Goal: Connect with others: Connect with others

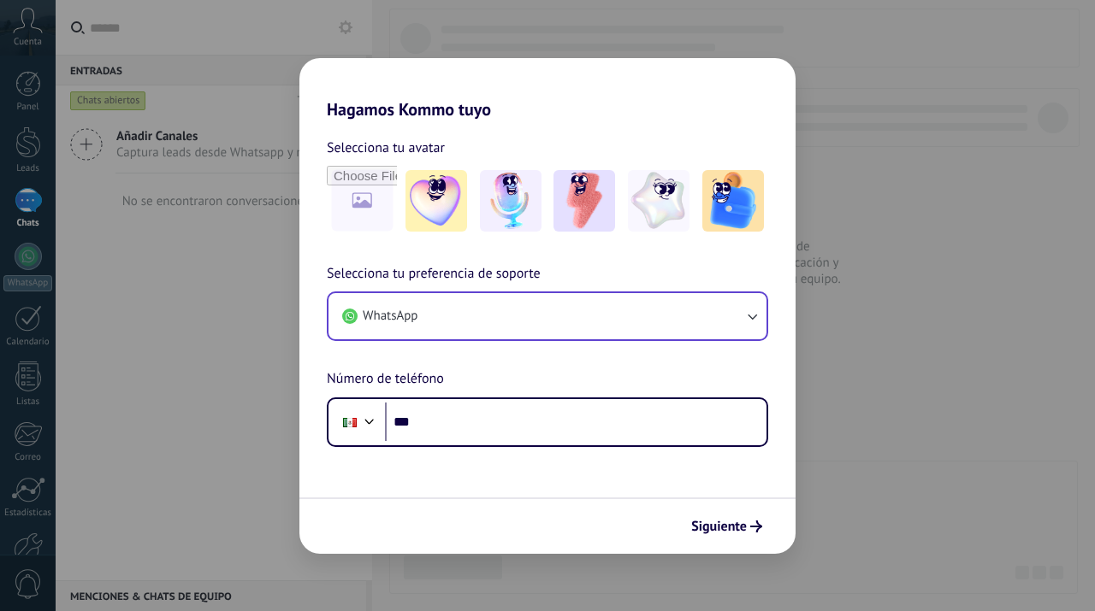
click at [503, 319] on button "WhatsApp" at bounding box center [547, 316] width 438 height 46
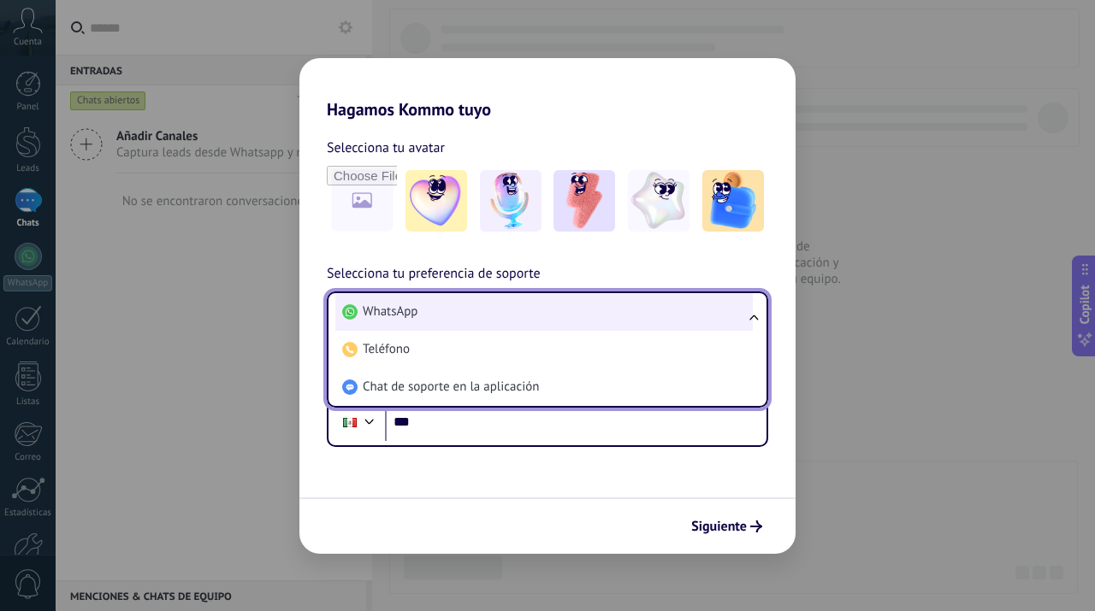
click at [475, 319] on li "WhatsApp" at bounding box center [543, 312] width 417 height 38
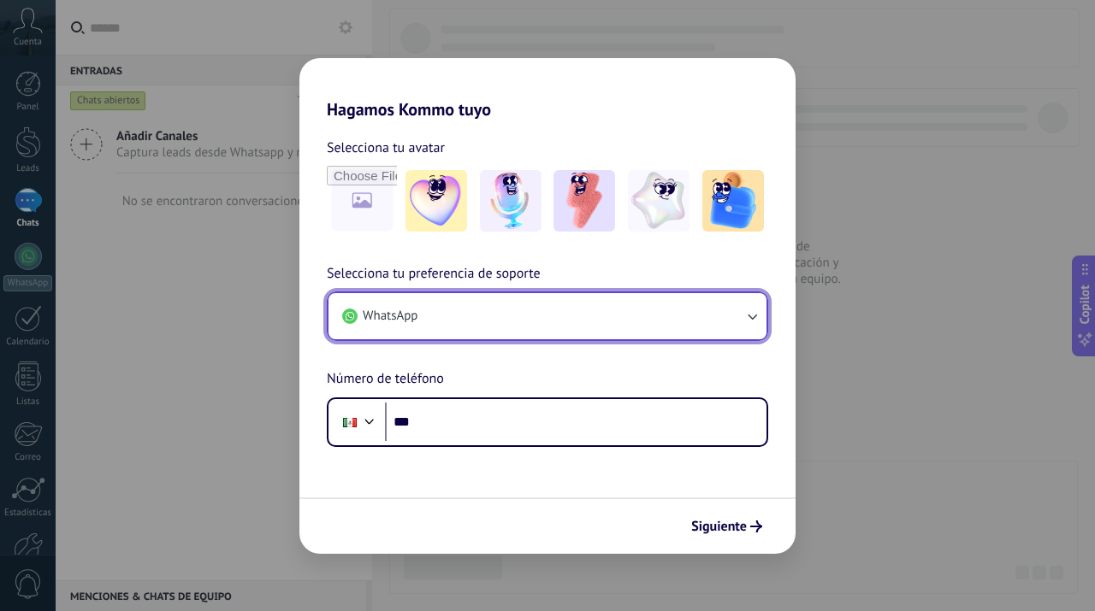
click at [452, 331] on button "WhatsApp" at bounding box center [547, 316] width 438 height 46
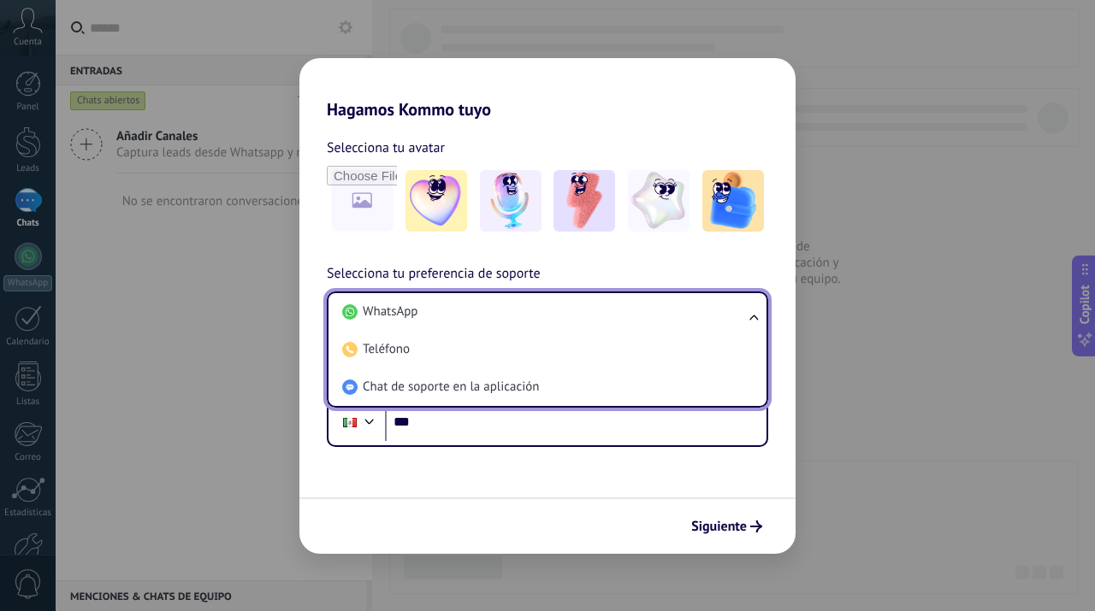
click at [452, 331] on li "WhatsApp" at bounding box center [543, 312] width 417 height 38
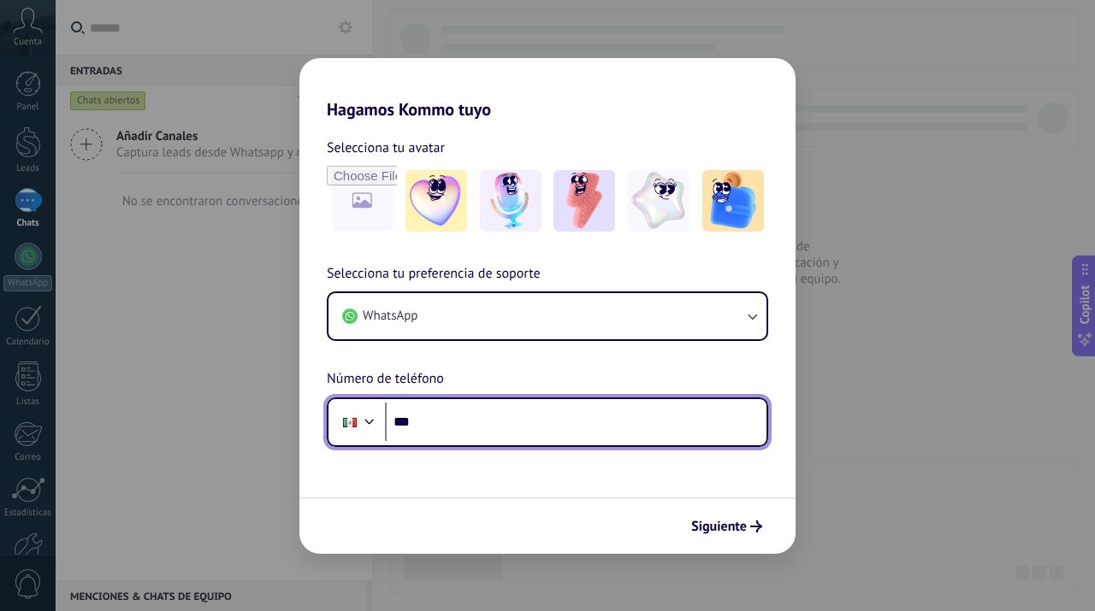
click at [452, 437] on input "***" at bounding box center [575, 422] width 381 height 39
type input "**********"
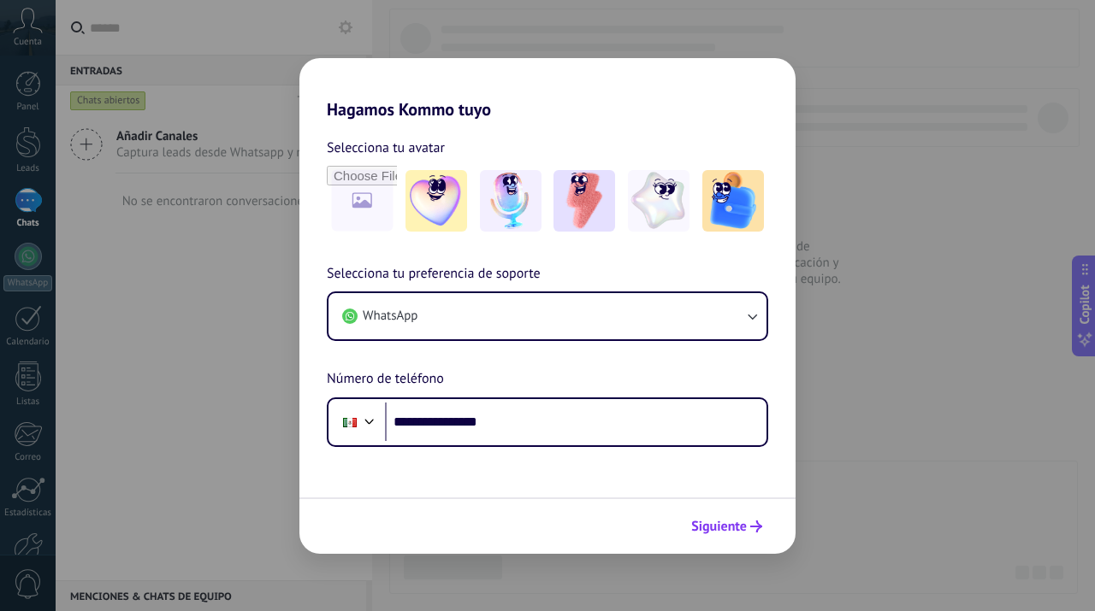
click at [725, 521] on span "Siguiente" at bounding box center [719, 527] width 56 height 12
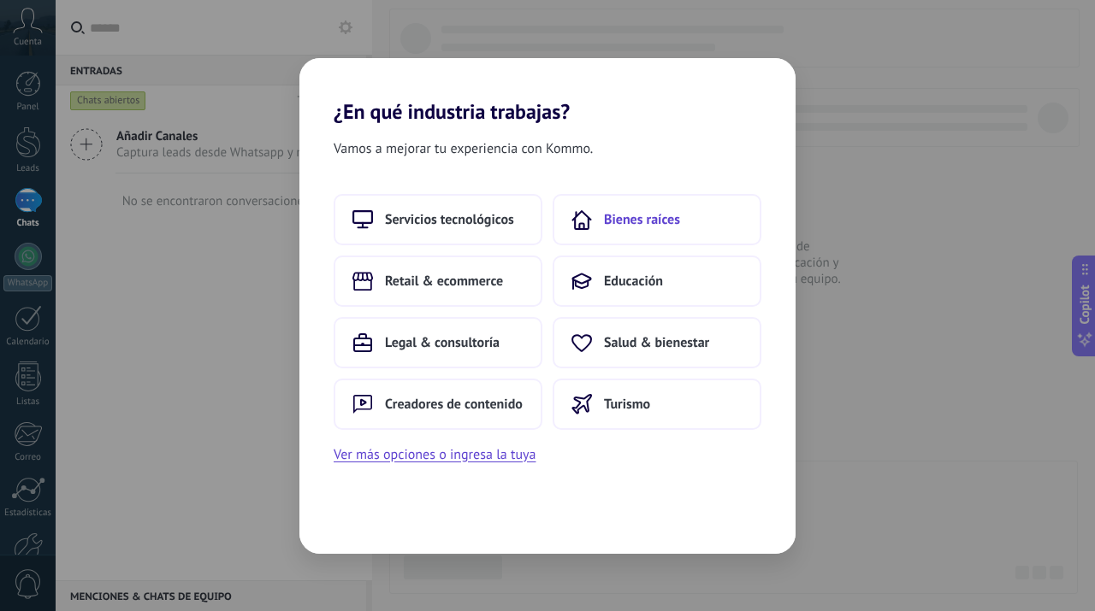
click at [611, 233] on button "Bienes raíces" at bounding box center [656, 219] width 209 height 51
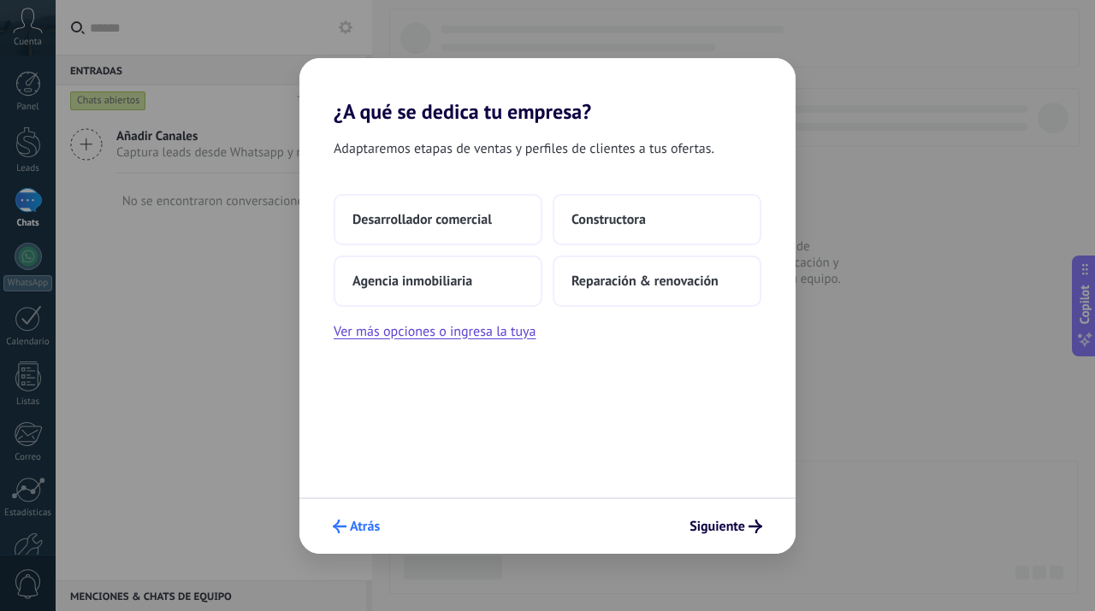
click at [352, 522] on span "Atrás" at bounding box center [365, 527] width 30 height 12
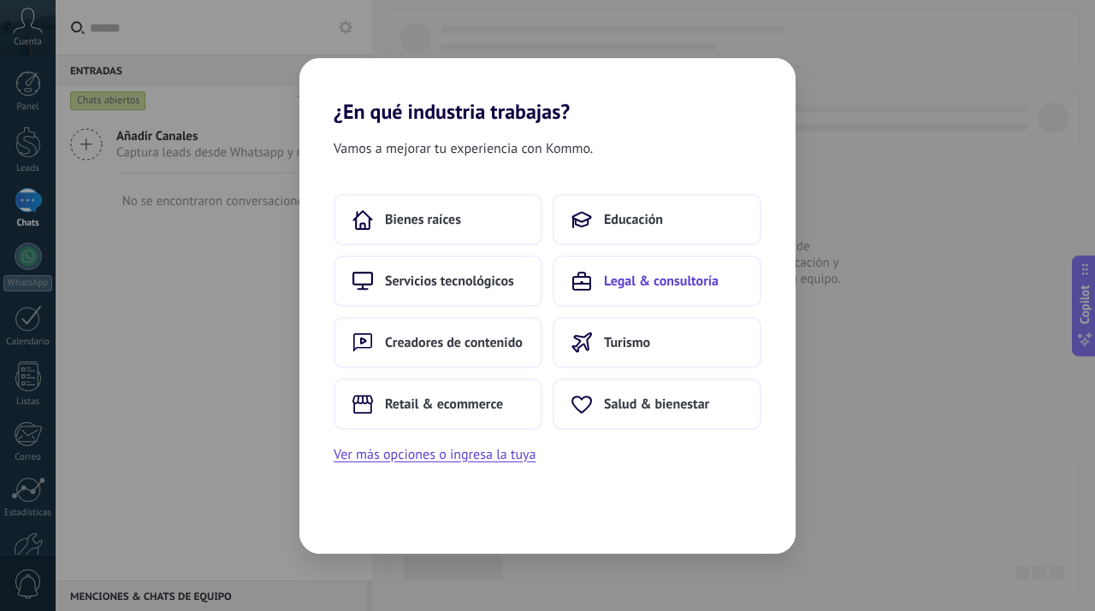
click at [636, 292] on button "Legal & consultoría" at bounding box center [656, 281] width 209 height 51
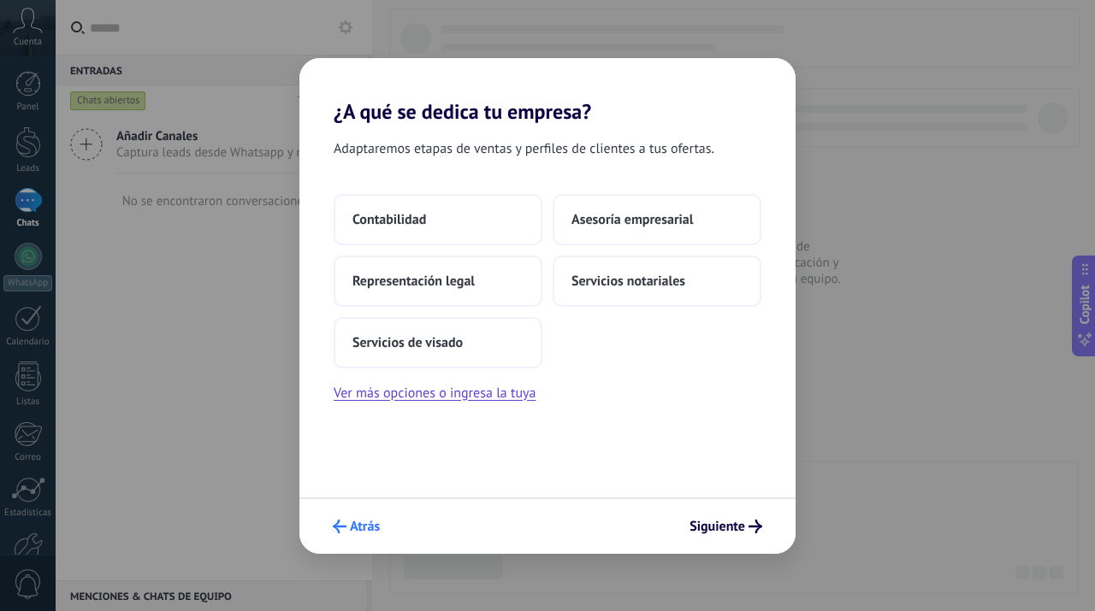
click at [363, 528] on span "Atrás" at bounding box center [365, 527] width 30 height 12
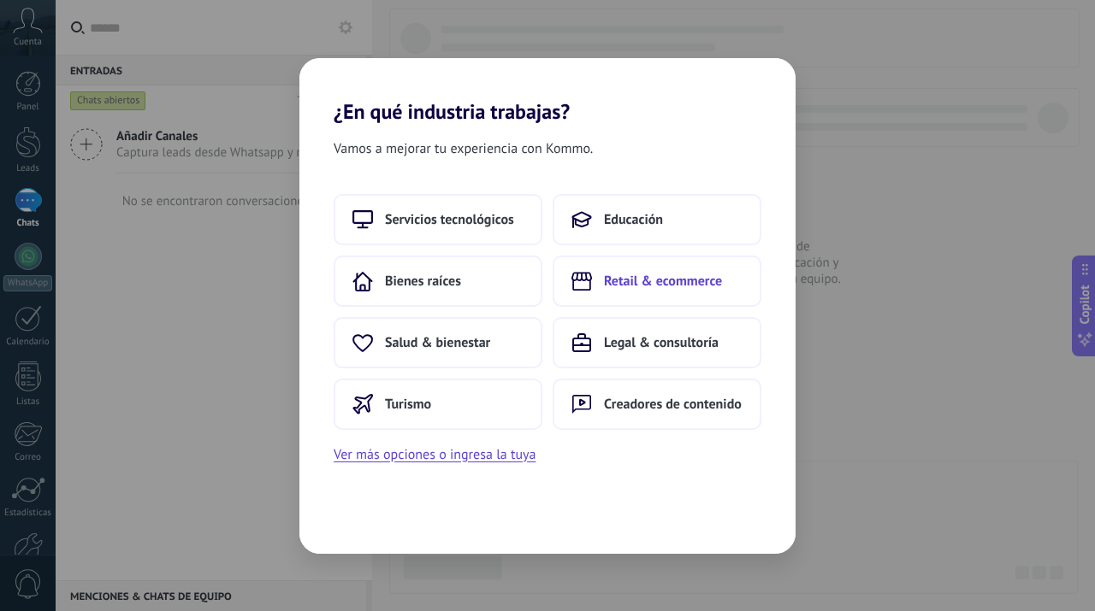
click at [611, 290] on span "Retail & ecommerce" at bounding box center [663, 281] width 118 height 17
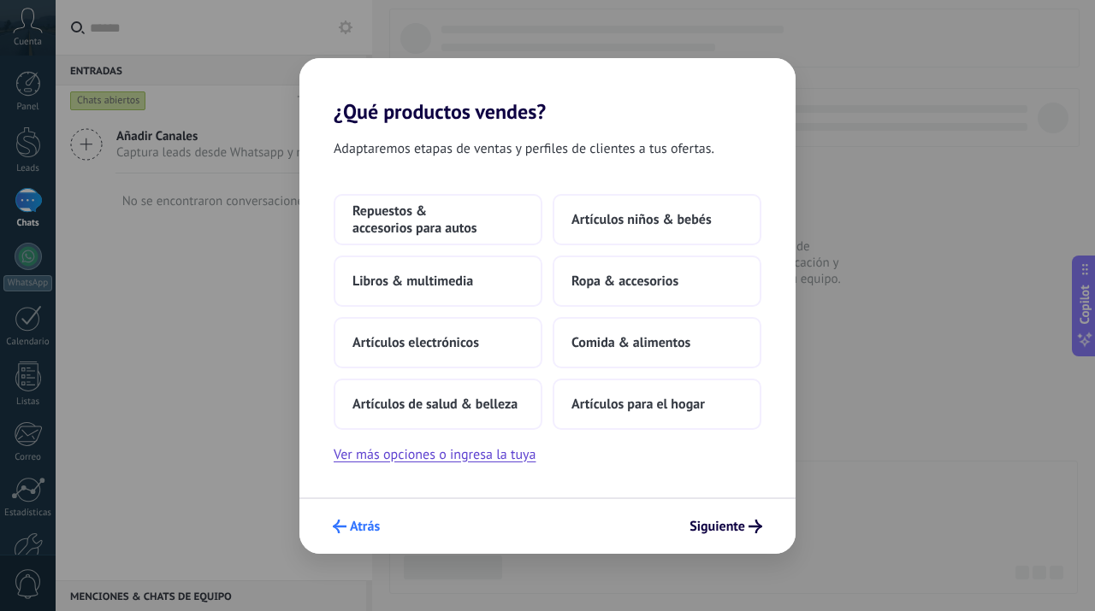
click at [350, 523] on span "Atrás" at bounding box center [365, 527] width 30 height 12
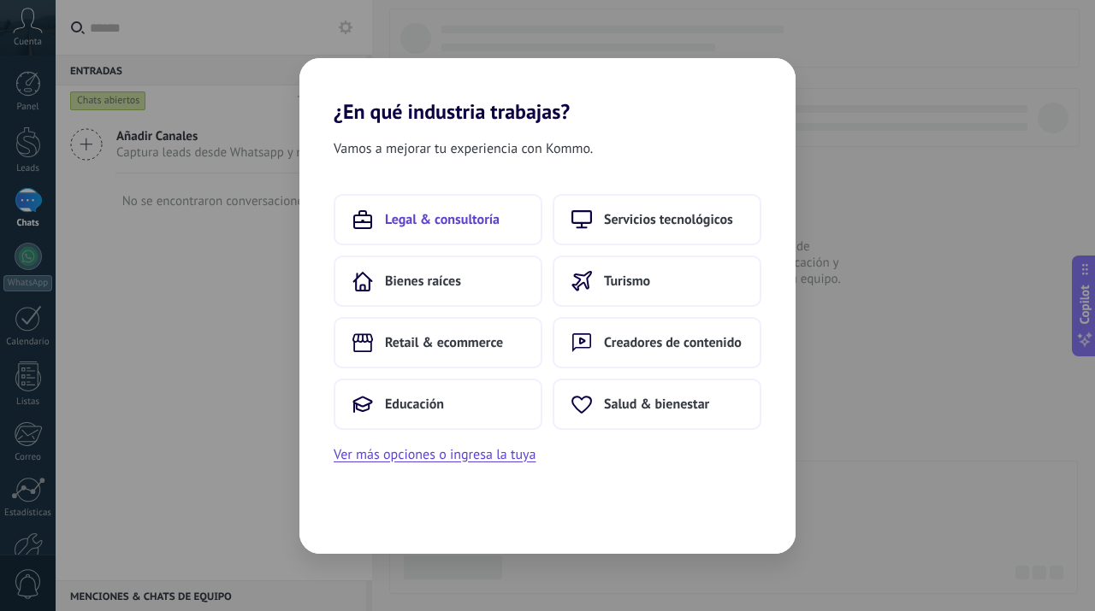
click at [434, 224] on span "Legal & consultoría" at bounding box center [442, 219] width 115 height 17
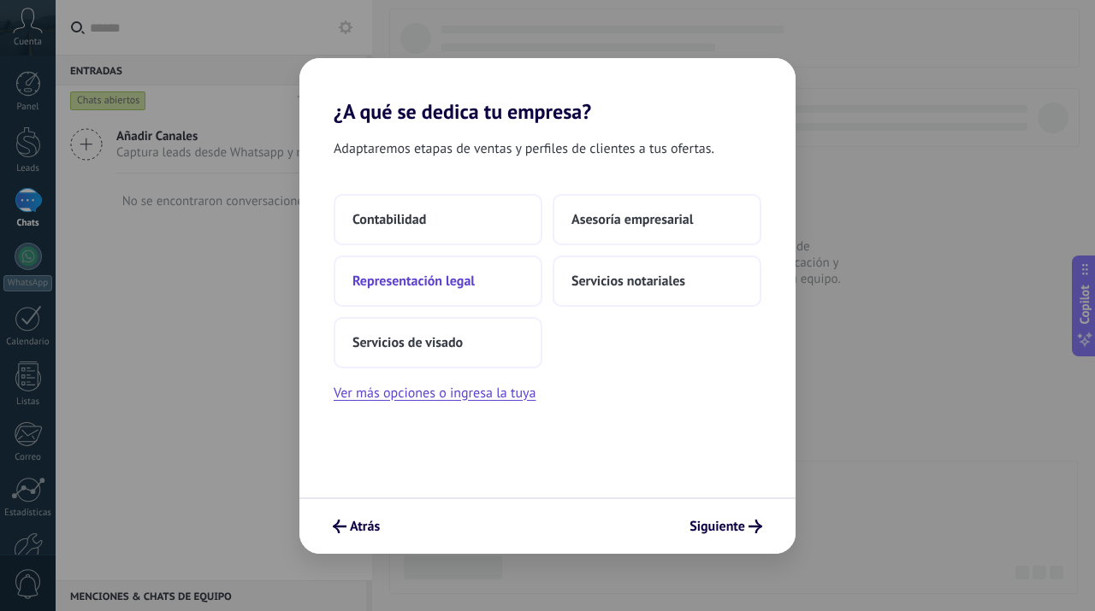
click at [473, 280] on span "Representación legal" at bounding box center [413, 281] width 122 height 17
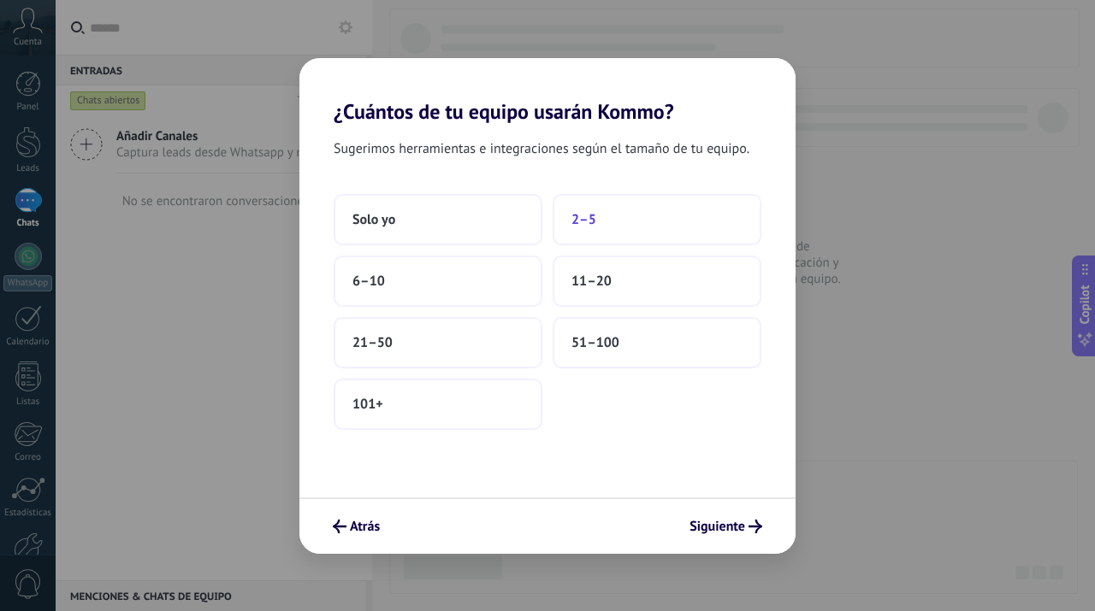
click at [615, 227] on button "2–5" at bounding box center [656, 219] width 209 height 51
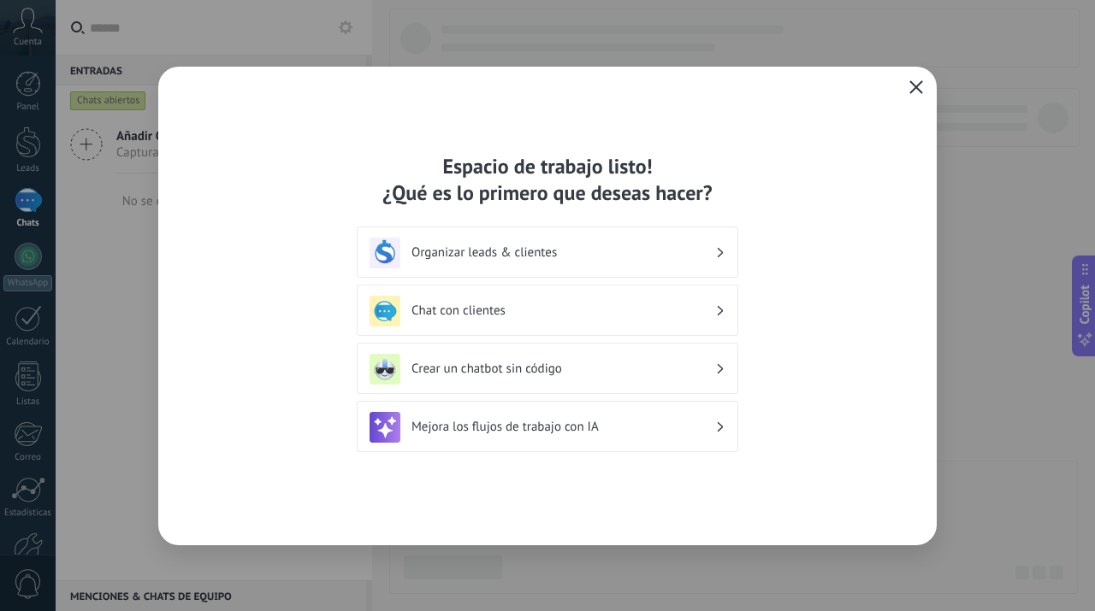
click at [913, 84] on use "button" at bounding box center [916, 86] width 13 height 13
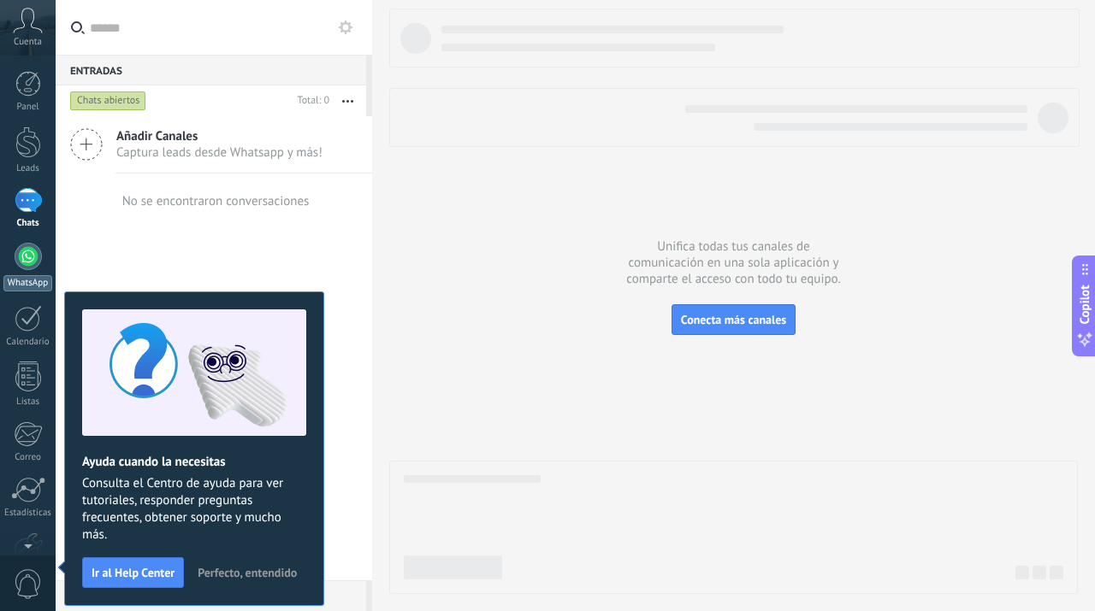
click at [32, 255] on div at bounding box center [28, 256] width 27 height 27
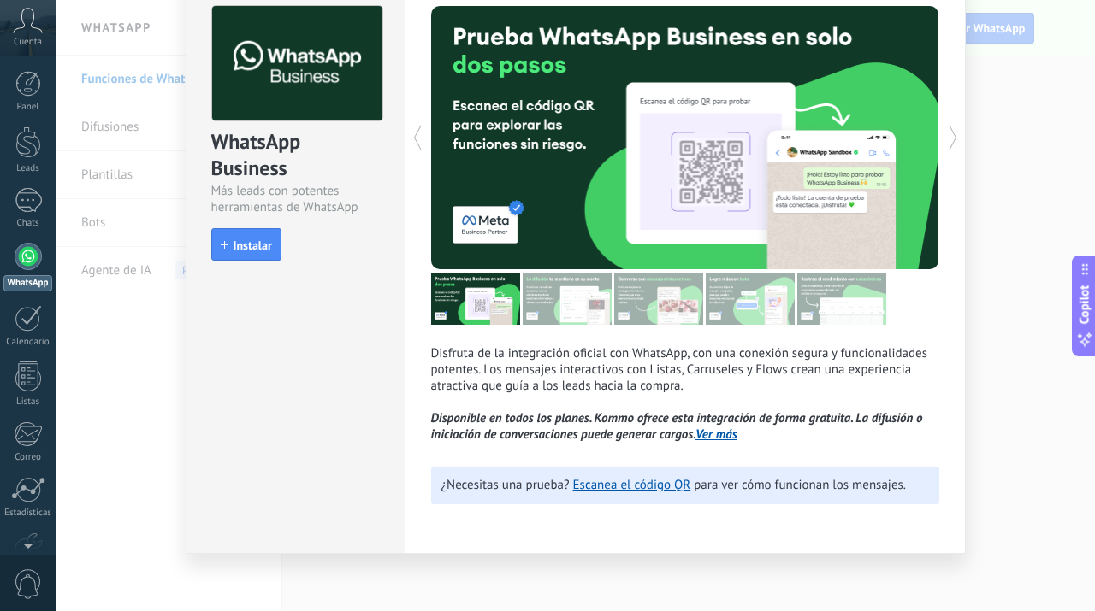
scroll to position [100, 0]
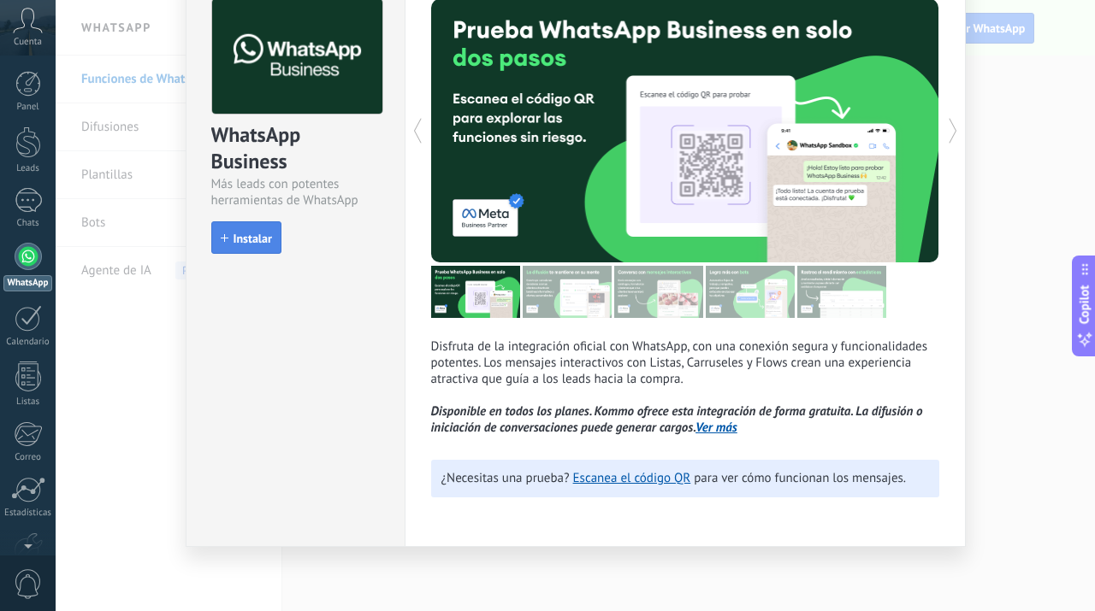
click at [257, 233] on span "Instalar" at bounding box center [252, 239] width 38 height 12
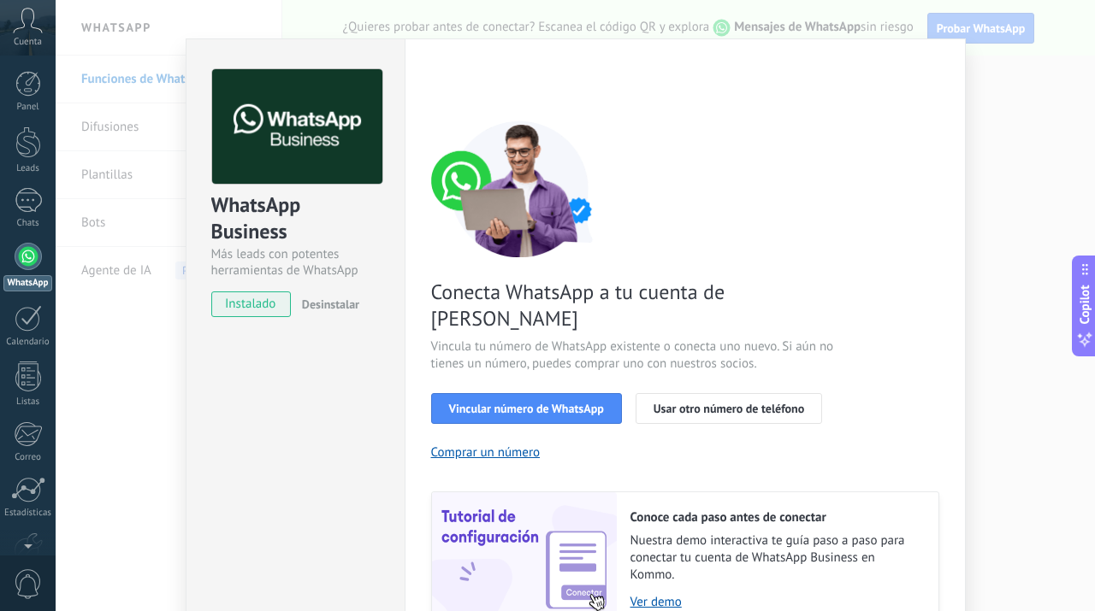
scroll to position [76, 0]
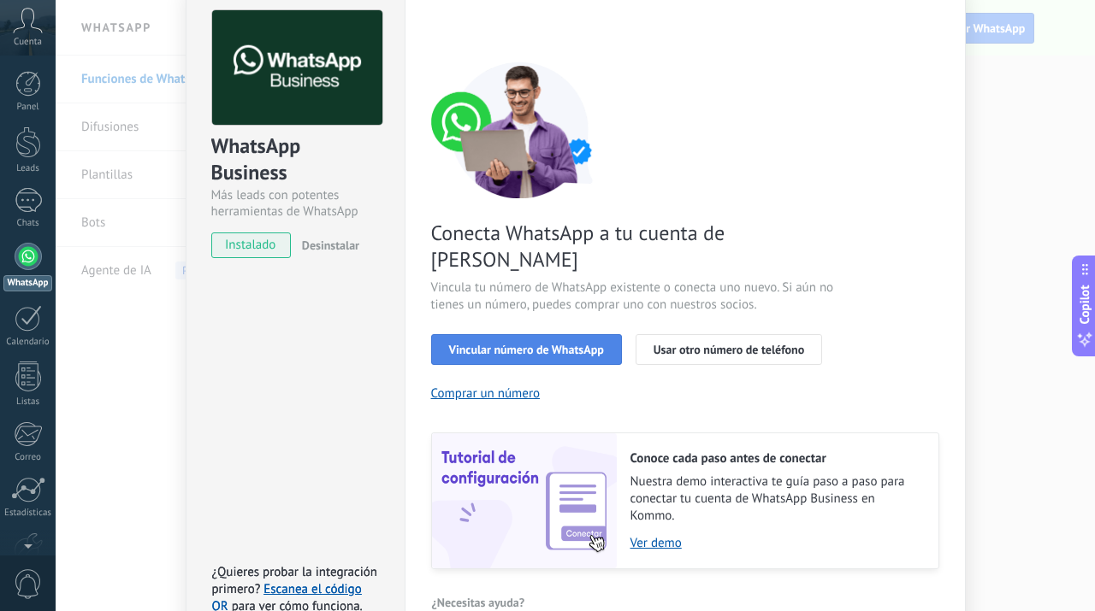
click at [546, 344] on span "Vincular número de WhatsApp" at bounding box center [526, 350] width 155 height 12
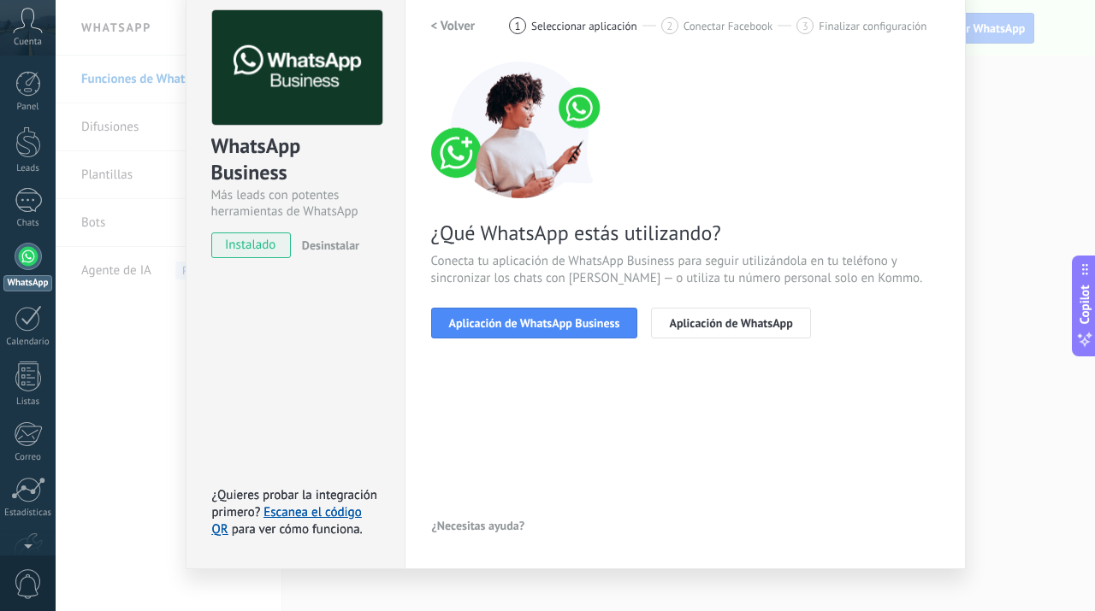
click at [546, 329] on span "Aplicación de WhatsApp Business" at bounding box center [534, 323] width 171 height 12
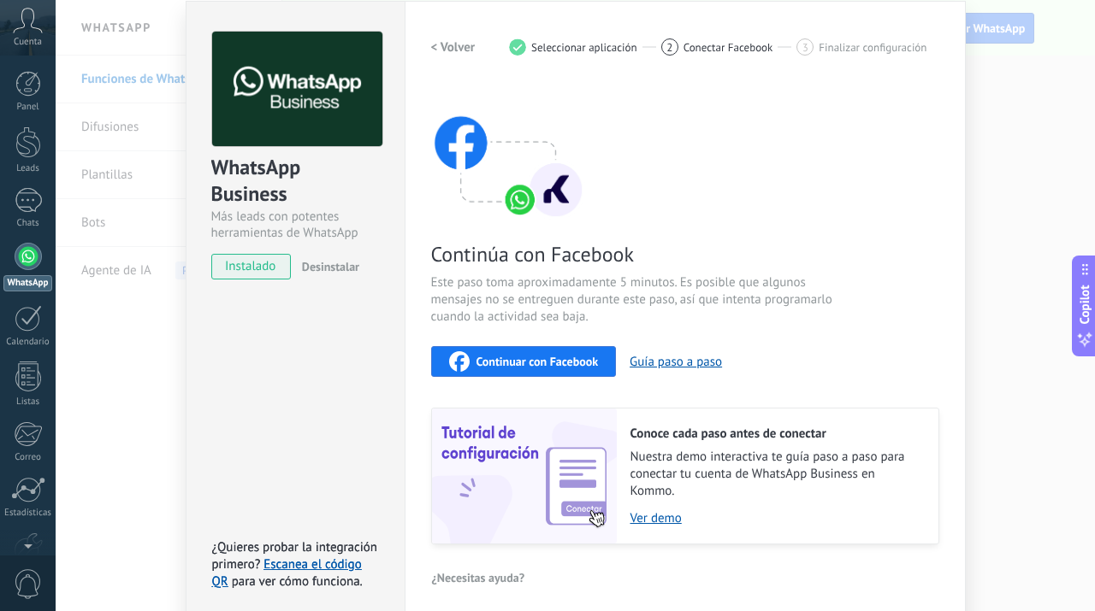
scroll to position [19, 0]
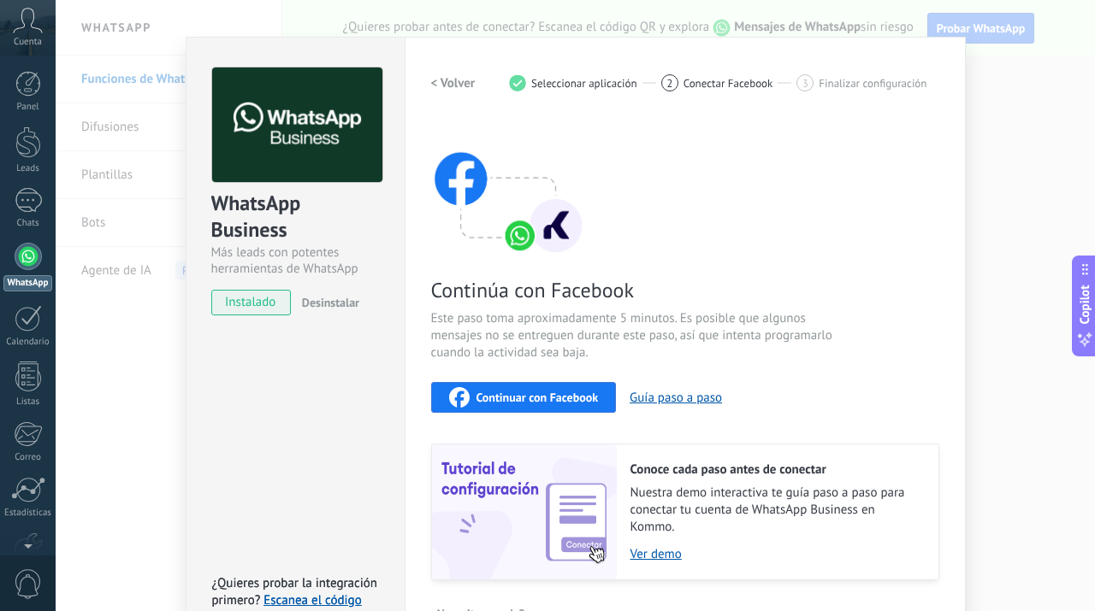
click at [546, 397] on span "Continuar con Facebook" at bounding box center [537, 398] width 122 height 12
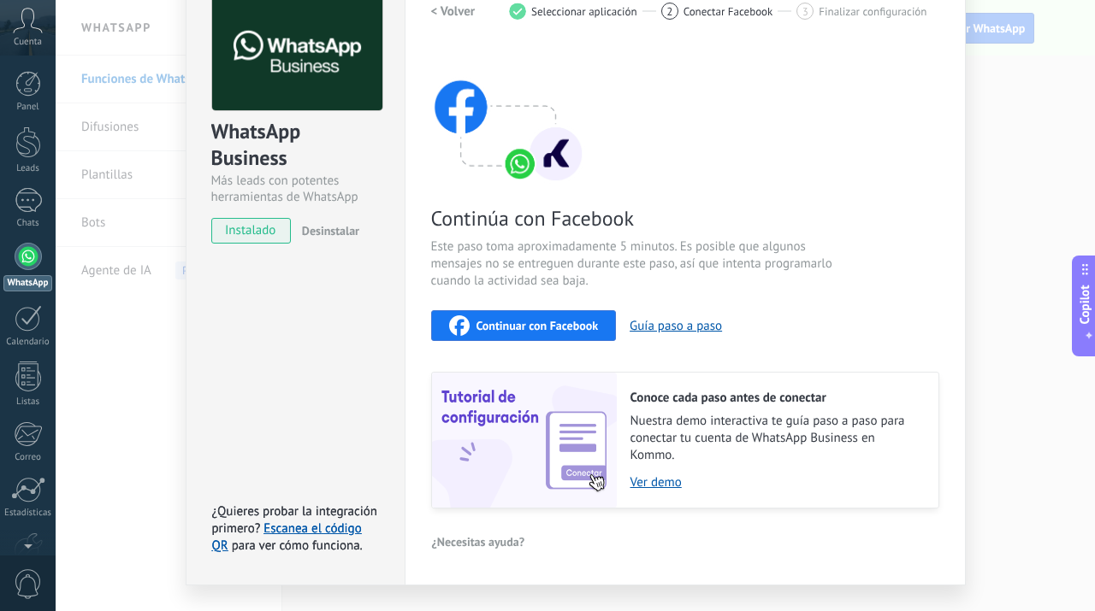
scroll to position [92, 0]
